Goal: Find specific page/section: Find specific page/section

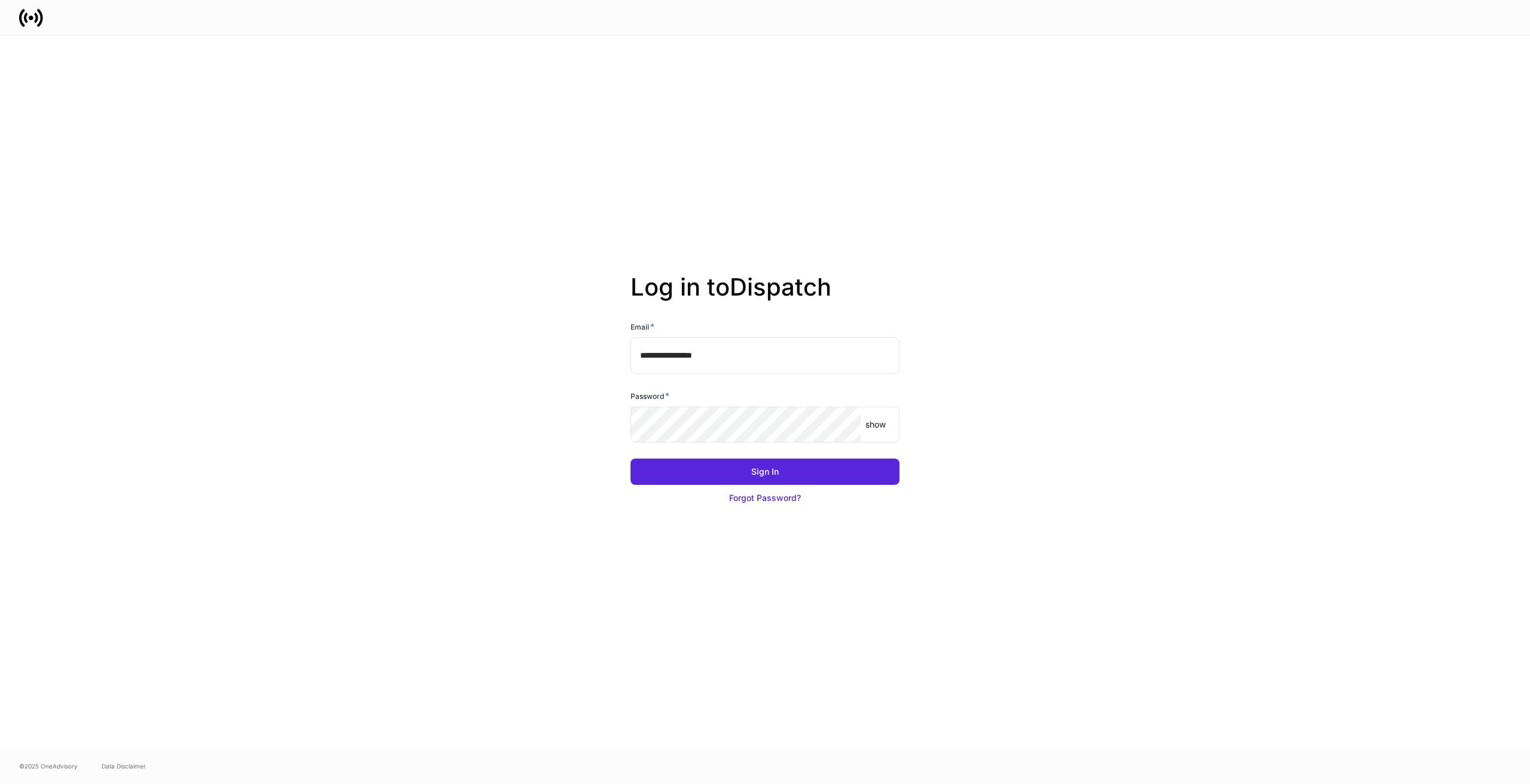
click at [843, 425] on keeper-lock "Open Keeper Popup" at bounding box center [844, 425] width 15 height 15
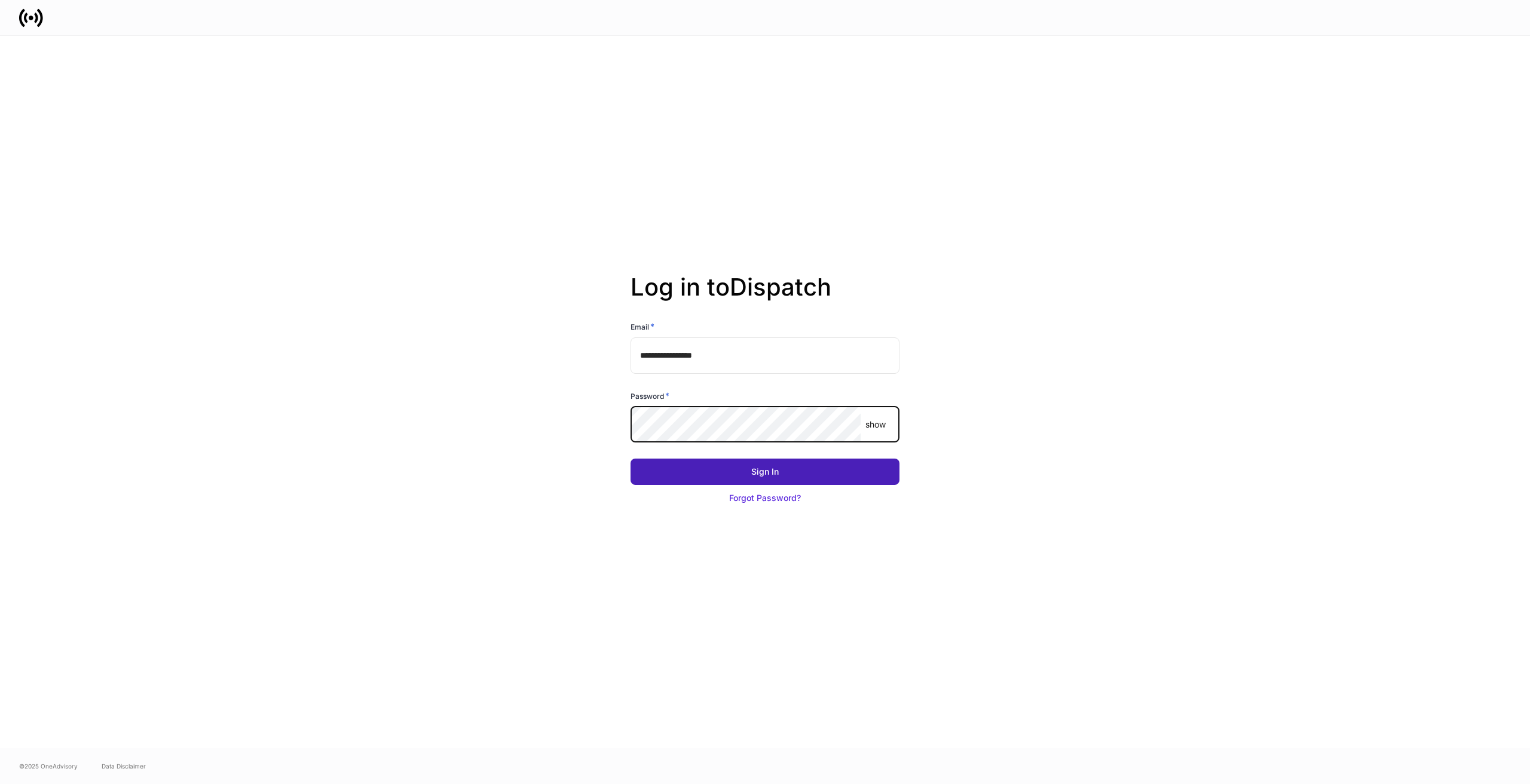
click at [785, 478] on button "Sign In" at bounding box center [765, 472] width 269 height 26
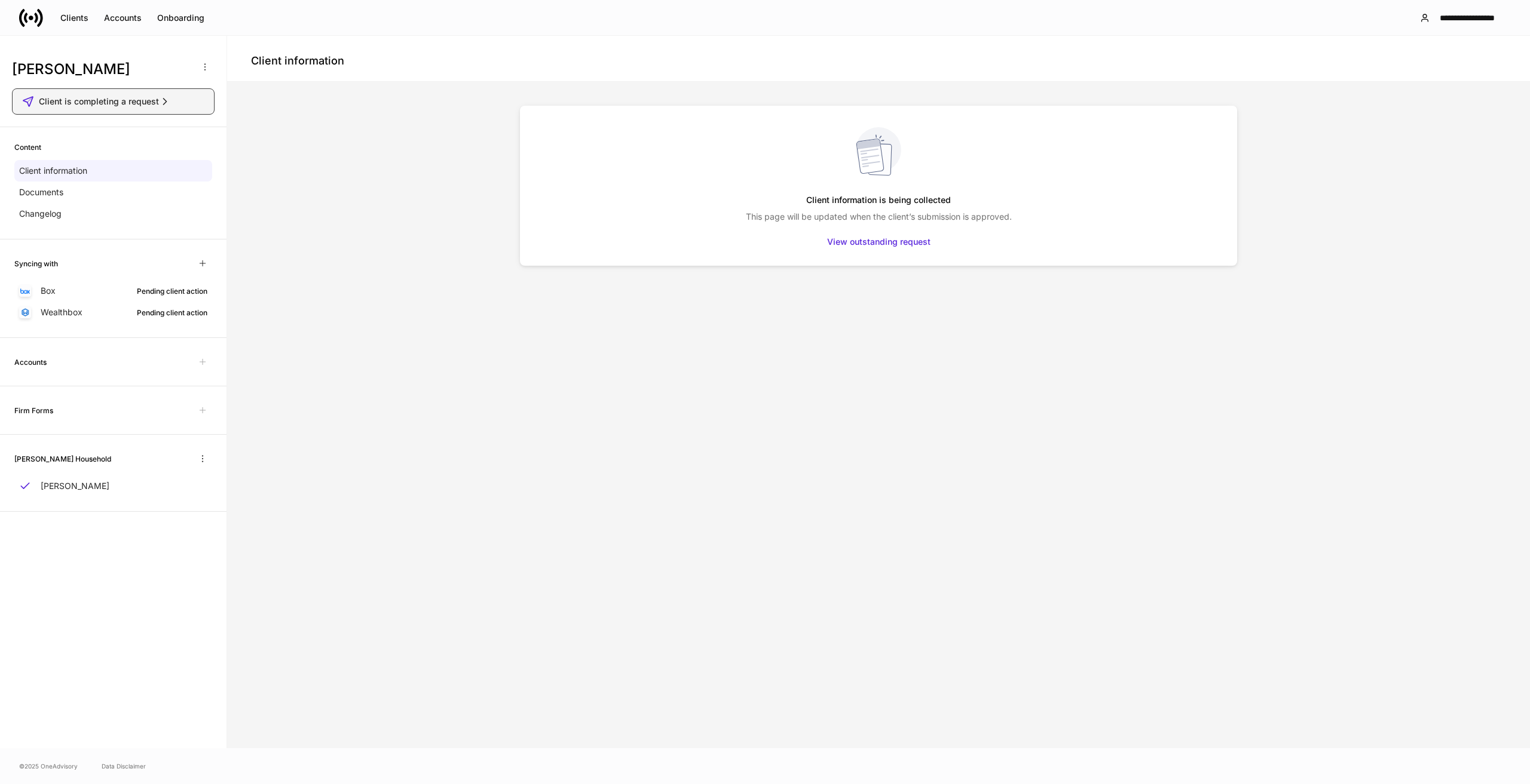
click at [165, 99] on icon "button" at bounding box center [165, 101] width 12 height 12
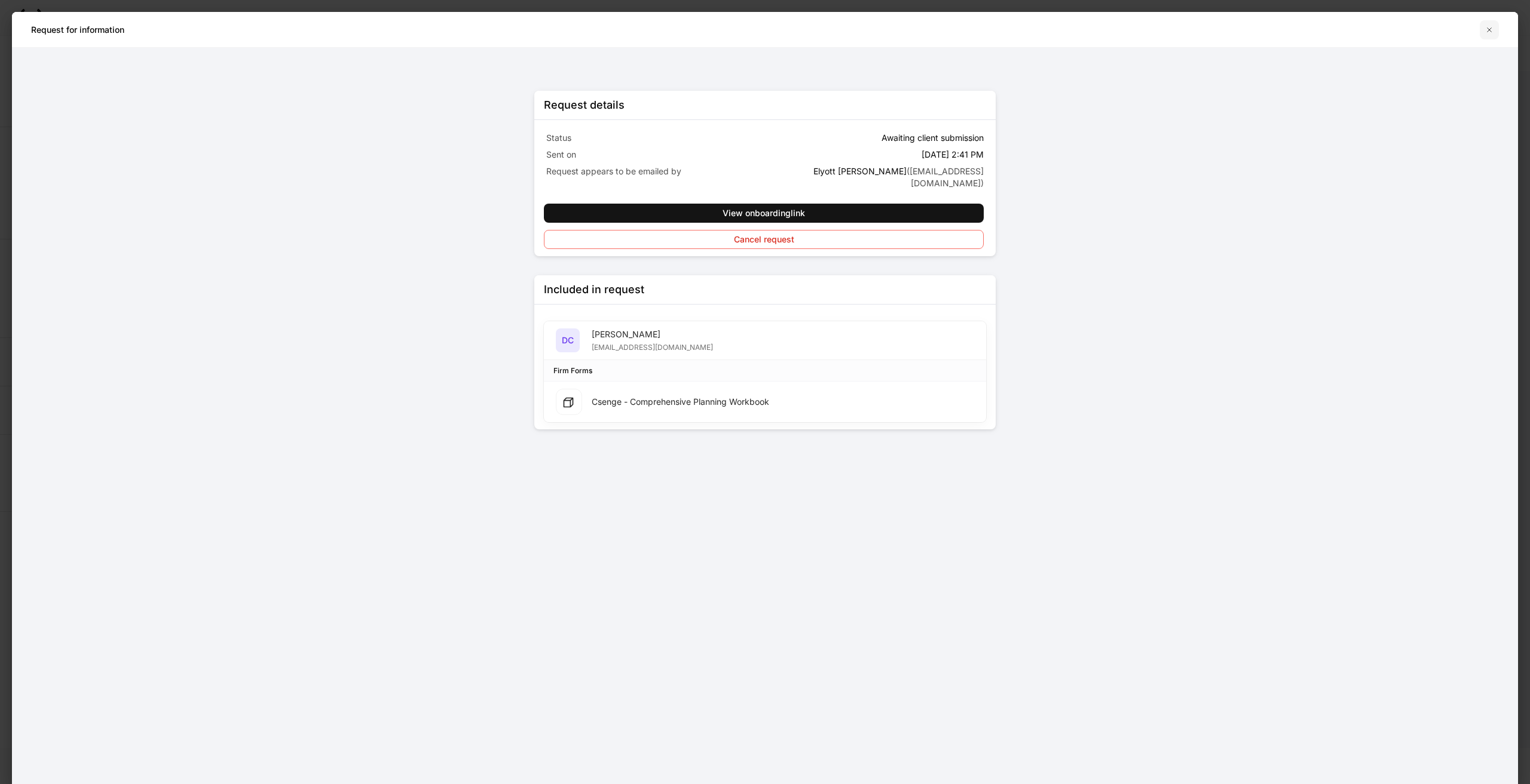
click at [1492, 26] on icon "button" at bounding box center [1489, 29] width 10 height 10
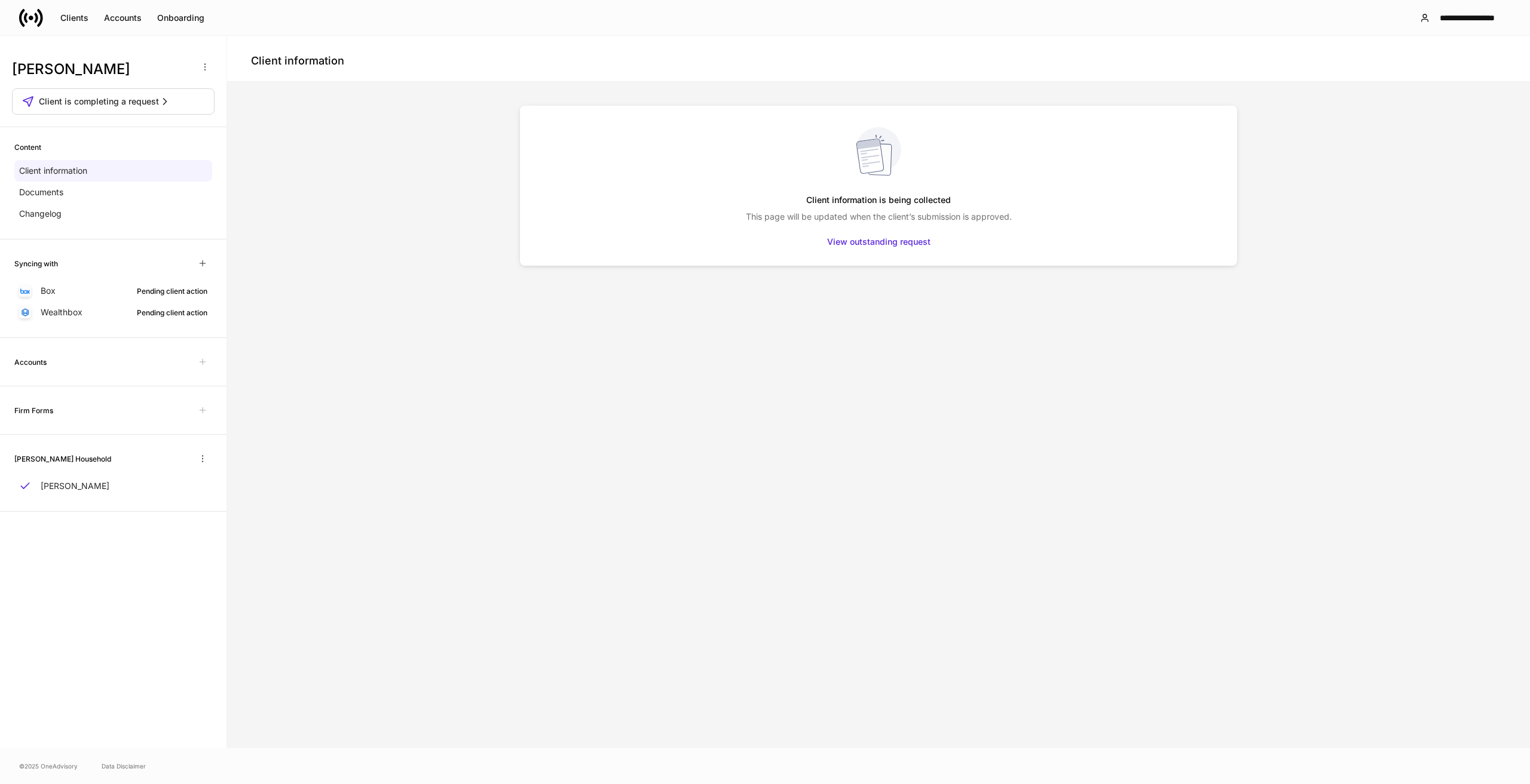
click at [26, 21] on icon at bounding box center [26, 18] width 4 height 10
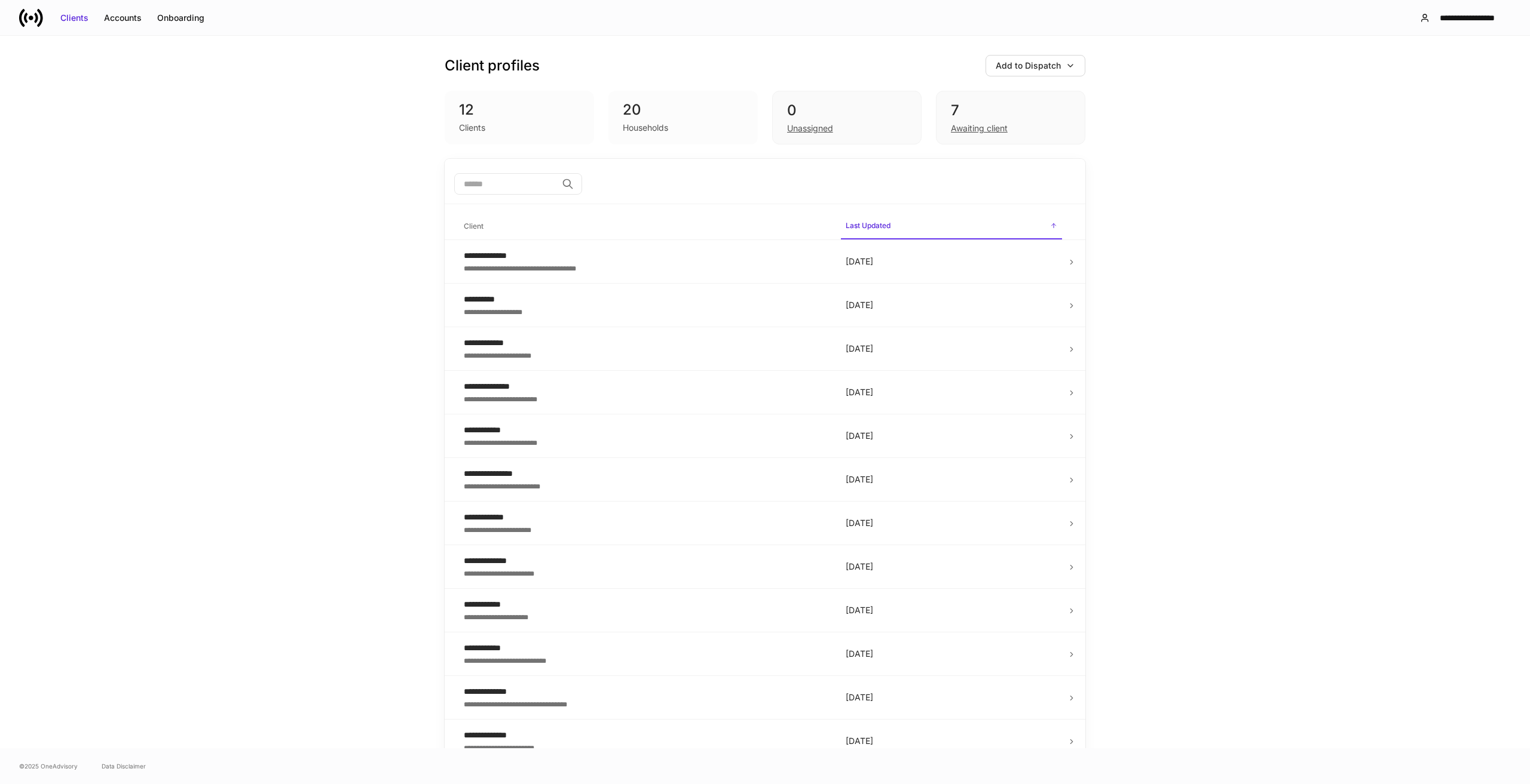
click at [1355, 122] on div "**********" at bounding box center [765, 392] width 1530 height 713
